Goal: Ask a question

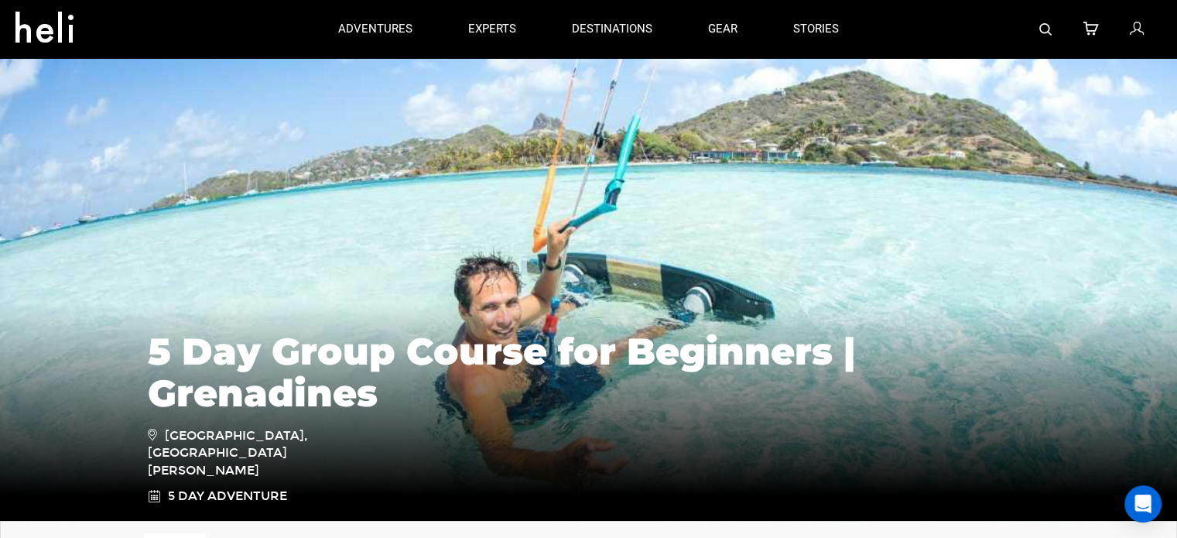
click at [288, 326] on div "5 Day Group Course for Beginners | Grenadines [GEOGRAPHIC_DATA], [GEOGRAPHIC_DA…" at bounding box center [588, 405] width 1177 height 232
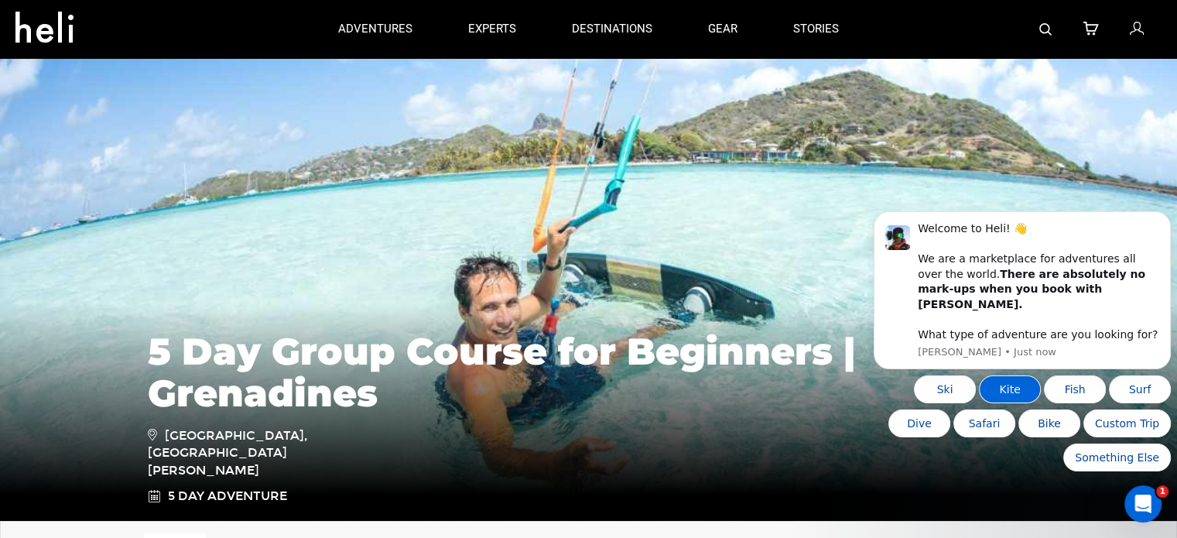
click at [1025, 395] on button "Kite" at bounding box center [1010, 389] width 62 height 28
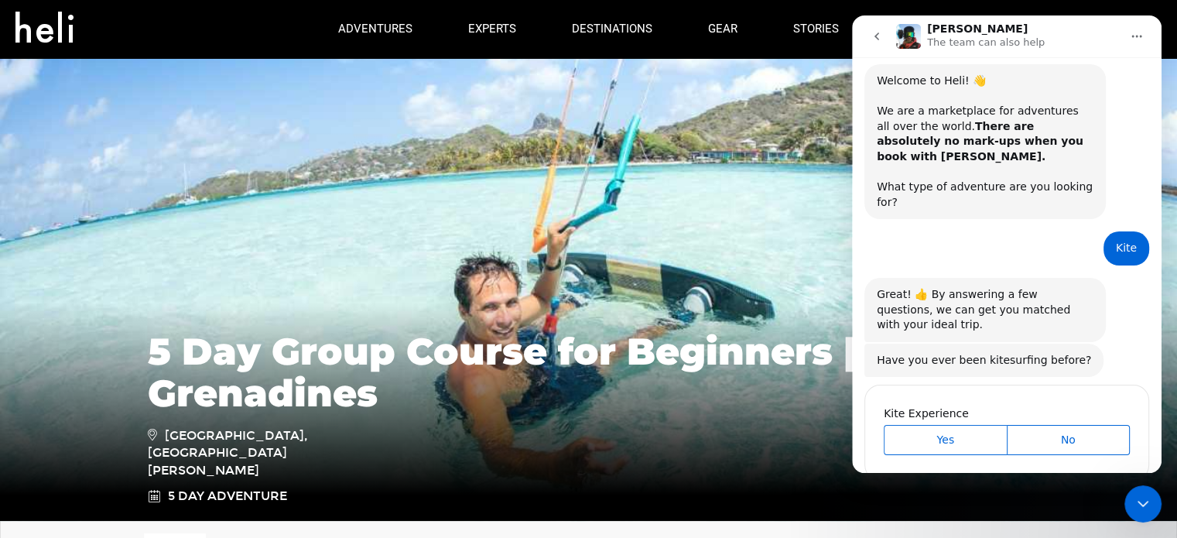
scroll to position [43, 0]
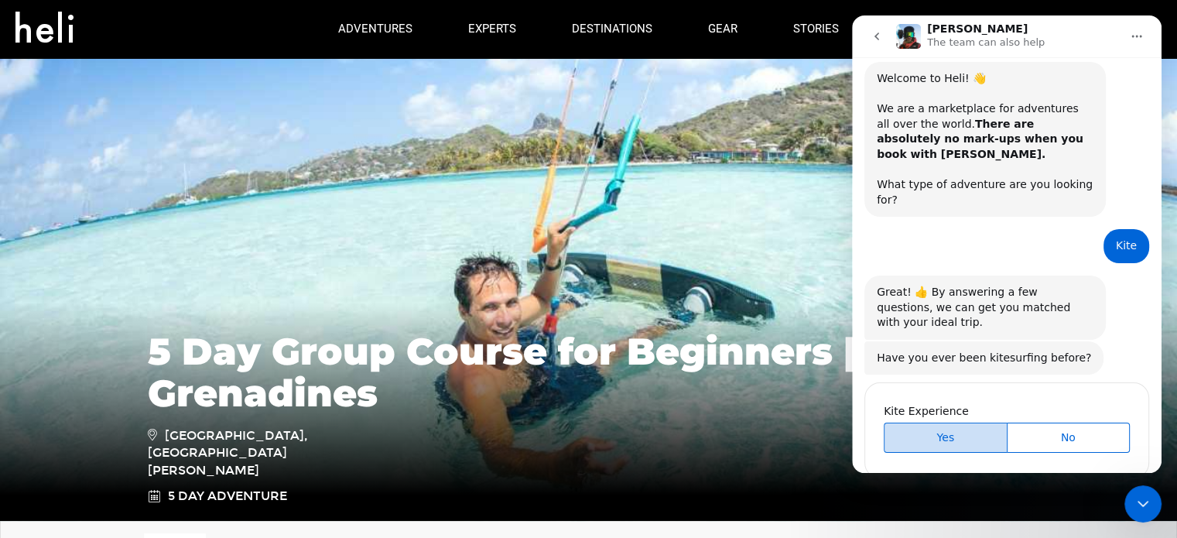
click at [970, 430] on span "Yes" at bounding box center [945, 438] width 119 height 16
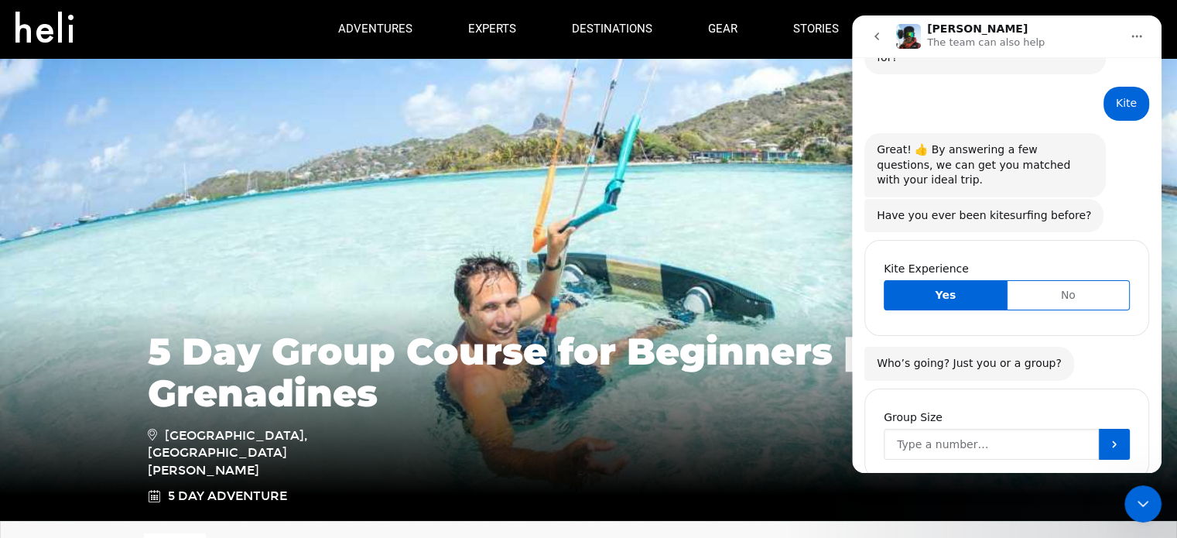
click at [953, 429] on input "Group Size" at bounding box center [991, 444] width 215 height 31
type input "2"
click at [1120, 429] on button "Submit" at bounding box center [1114, 444] width 31 height 31
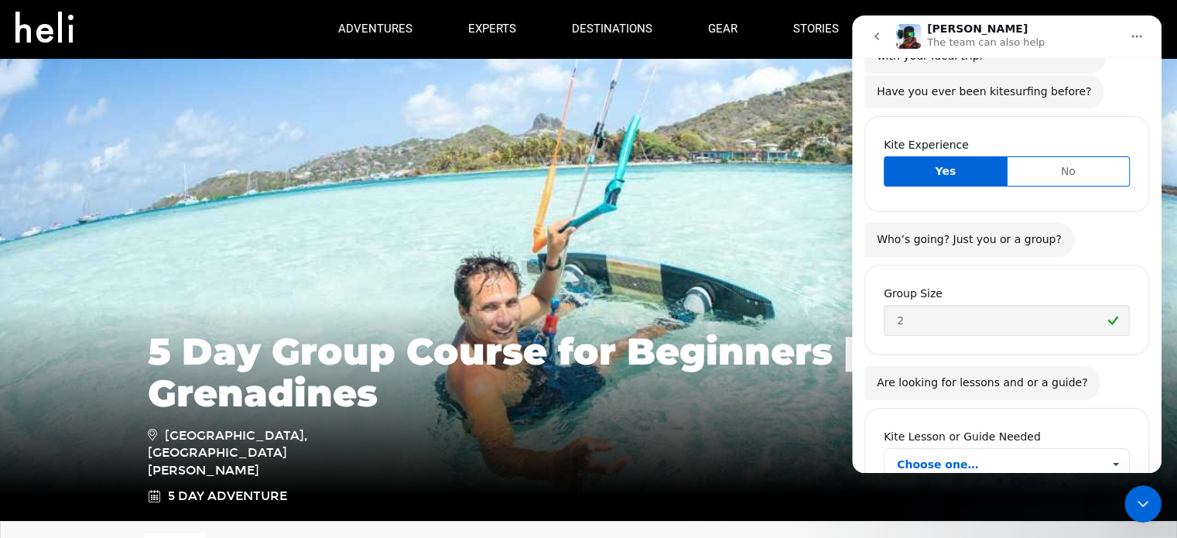
scroll to position [329, 0]
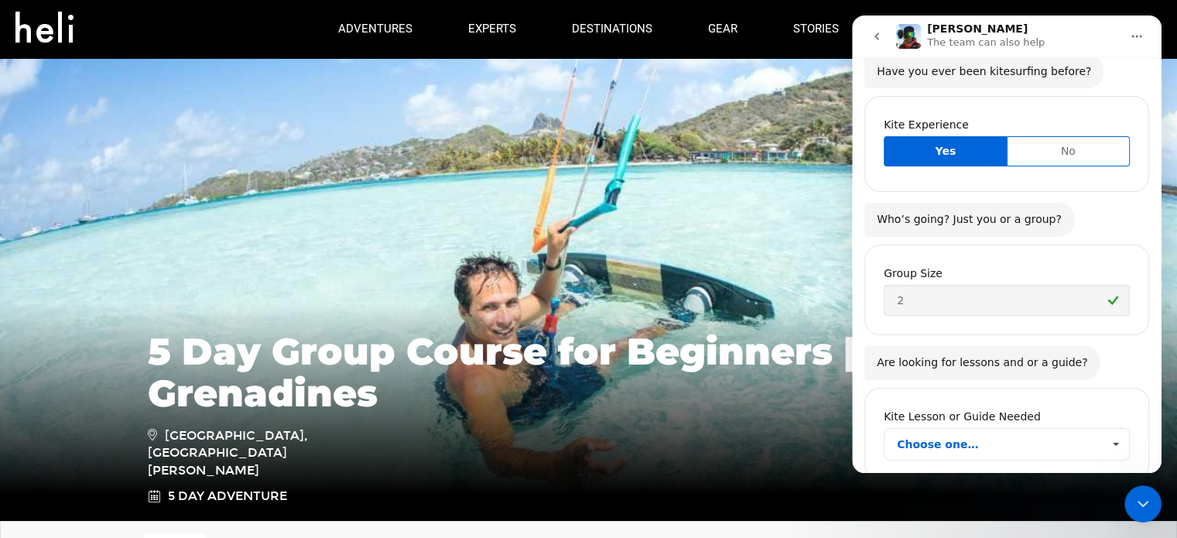
click at [966, 429] on span "Choose one…" at bounding box center [999, 444] width 205 height 31
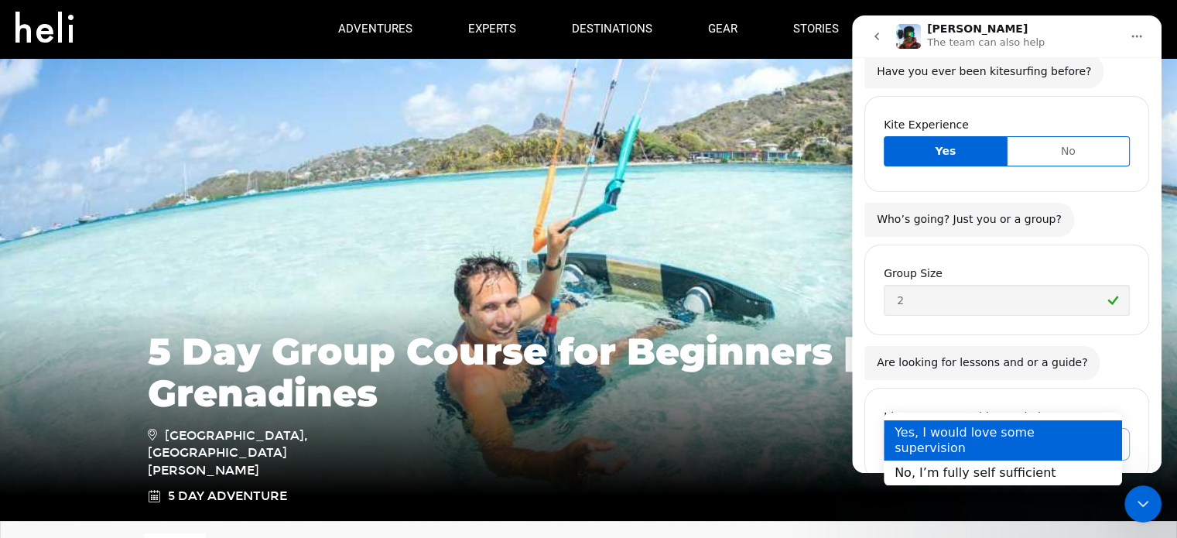
click at [967, 430] on div "Yes, I would love some supervision" at bounding box center [1002, 440] width 238 height 40
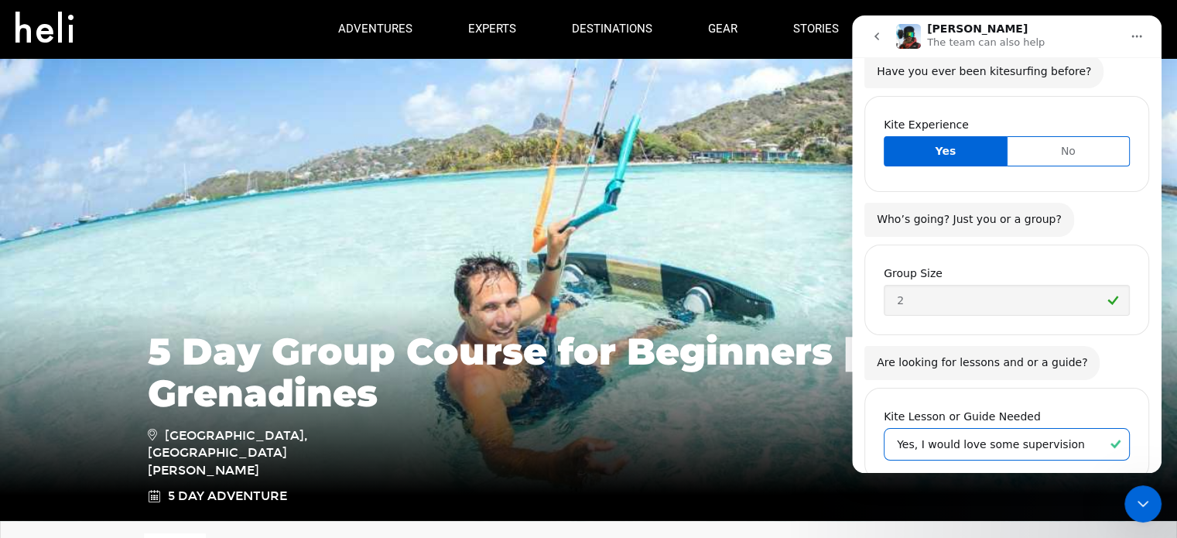
click at [967, 429] on span "Yes, I would love some supervision" at bounding box center [999, 444] width 205 height 31
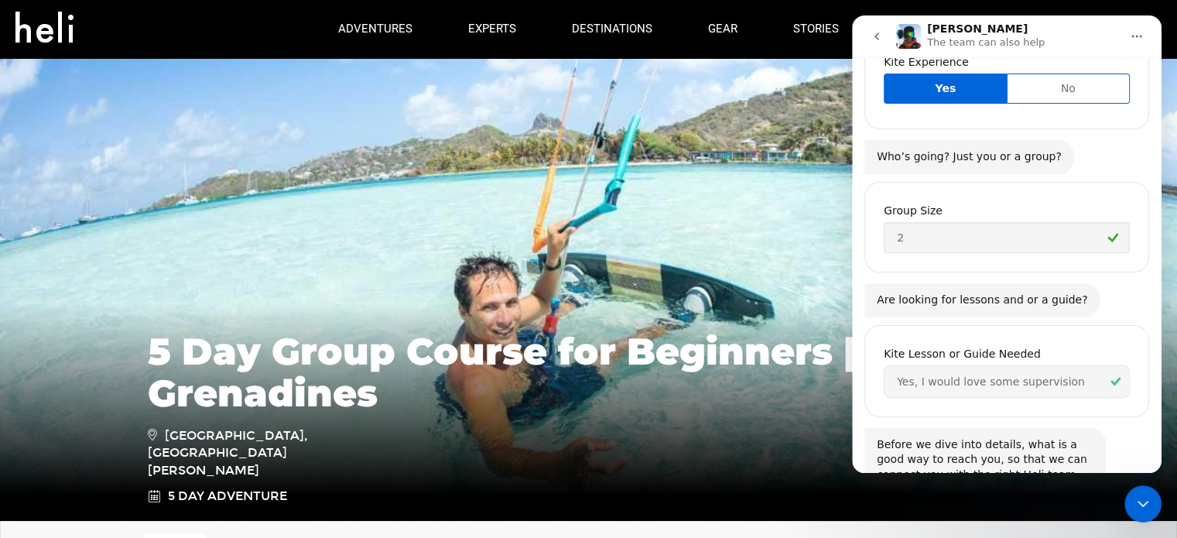
scroll to position [501, 0]
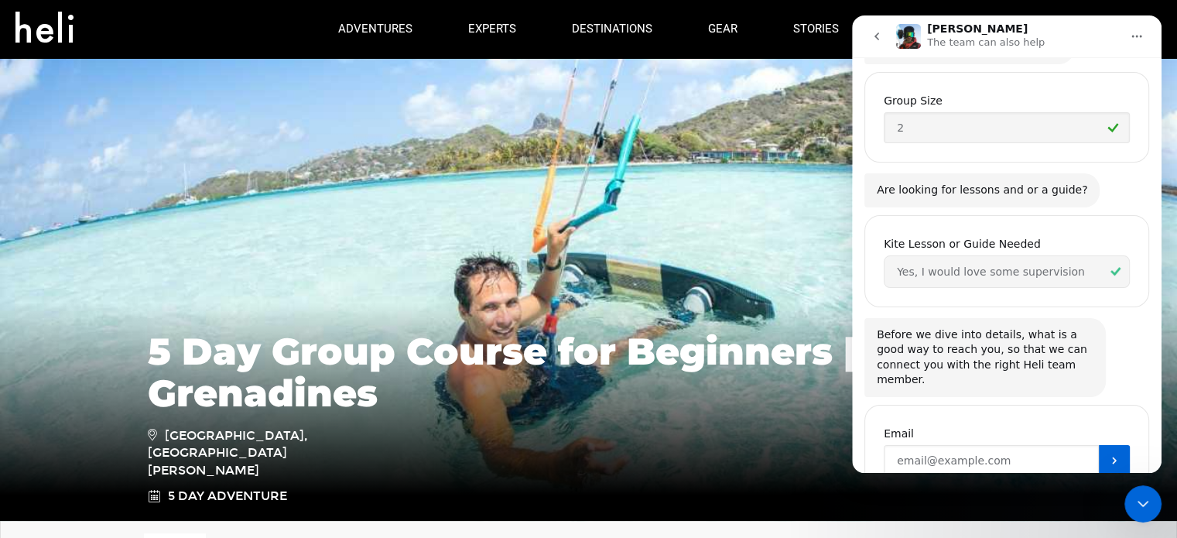
click at [984, 445] on input "Enter your email" at bounding box center [991, 460] width 215 height 31
click at [813, 192] on img at bounding box center [588, 288] width 1177 height 464
